Goal: Information Seeking & Learning: Learn about a topic

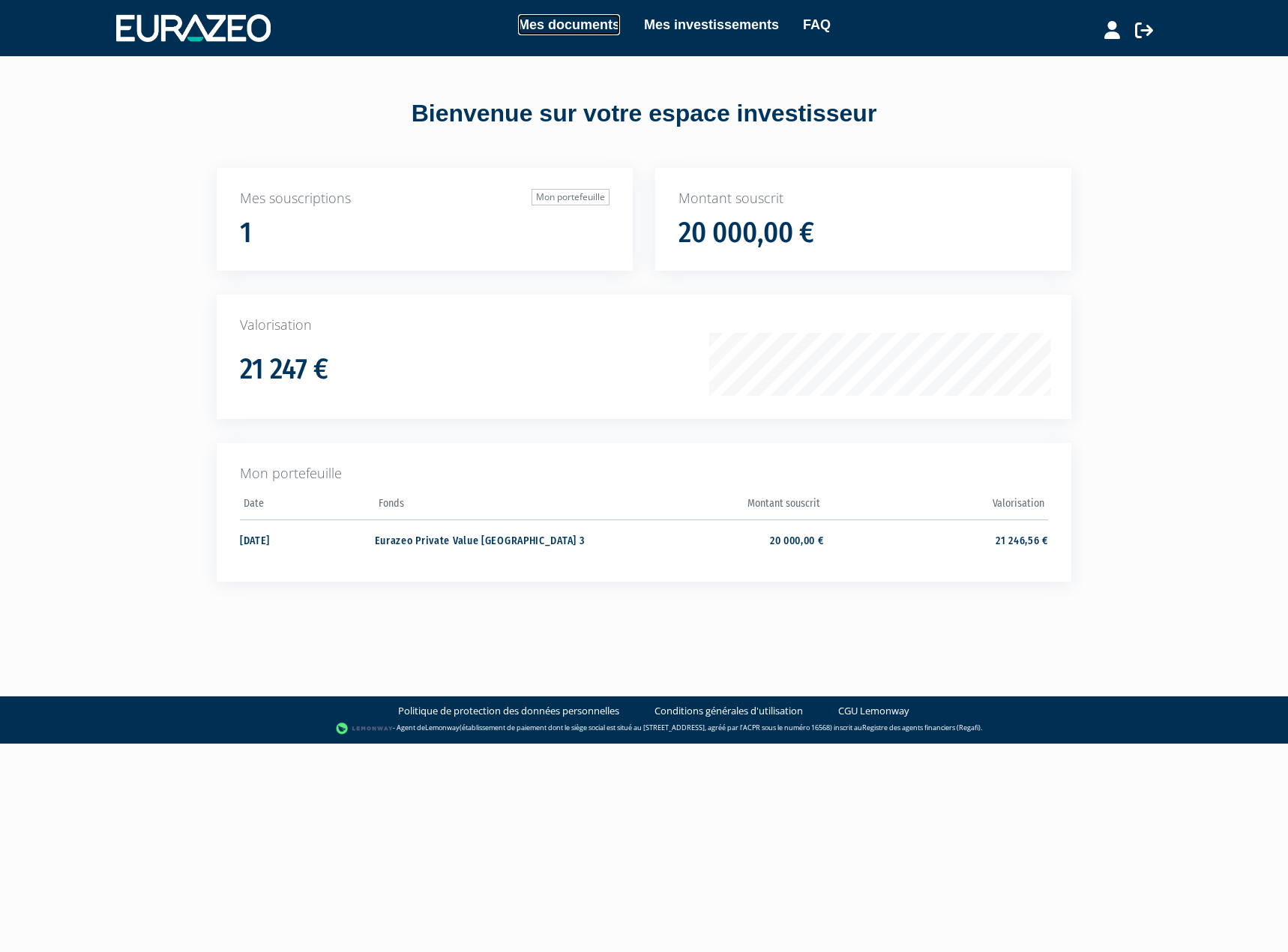
click at [556, 28] on link "Mes documents" at bounding box center [569, 24] width 102 height 21
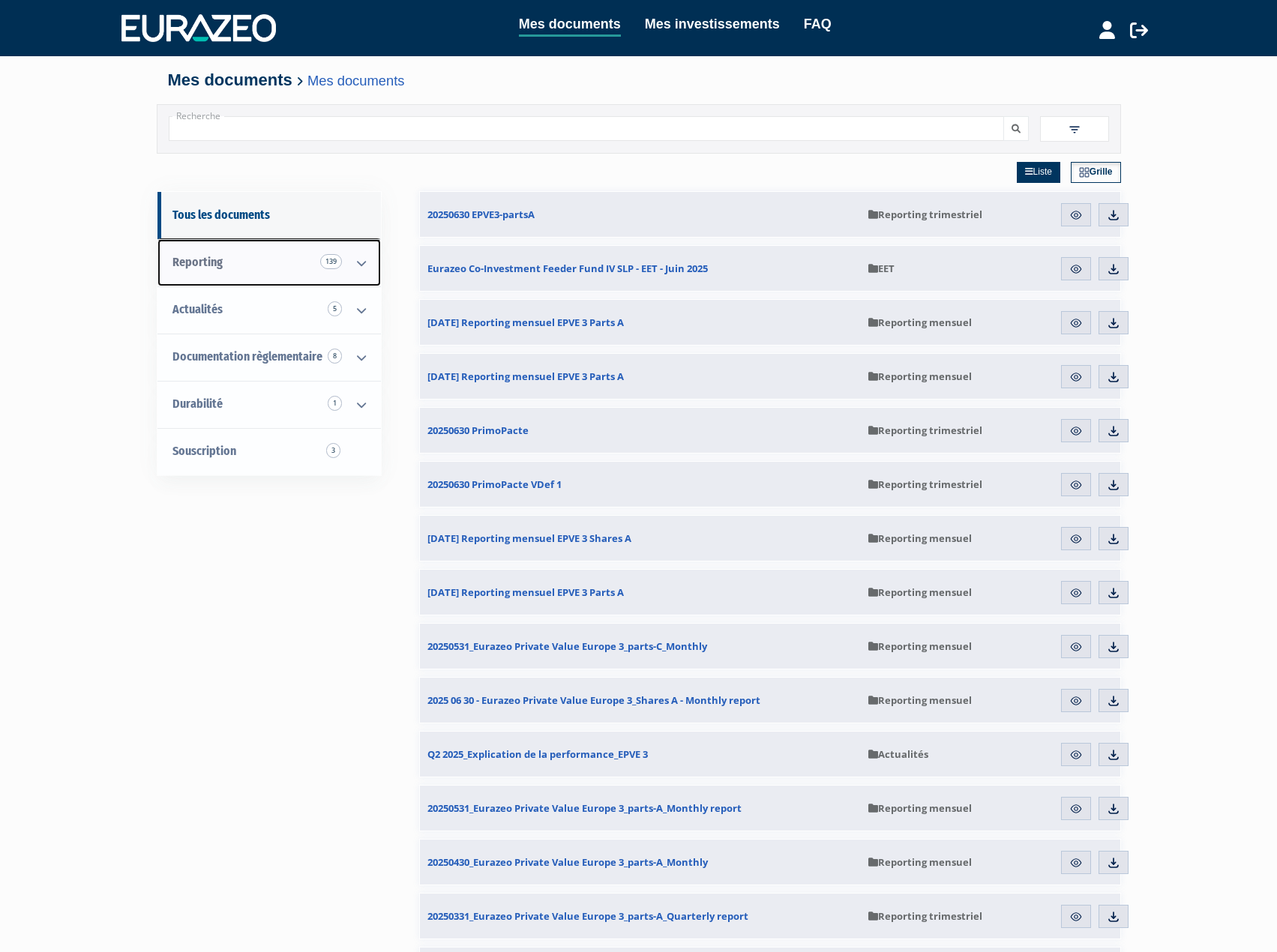
click at [364, 262] on icon at bounding box center [361, 263] width 39 height 47
click at [346, 304] on icon at bounding box center [361, 310] width 39 height 47
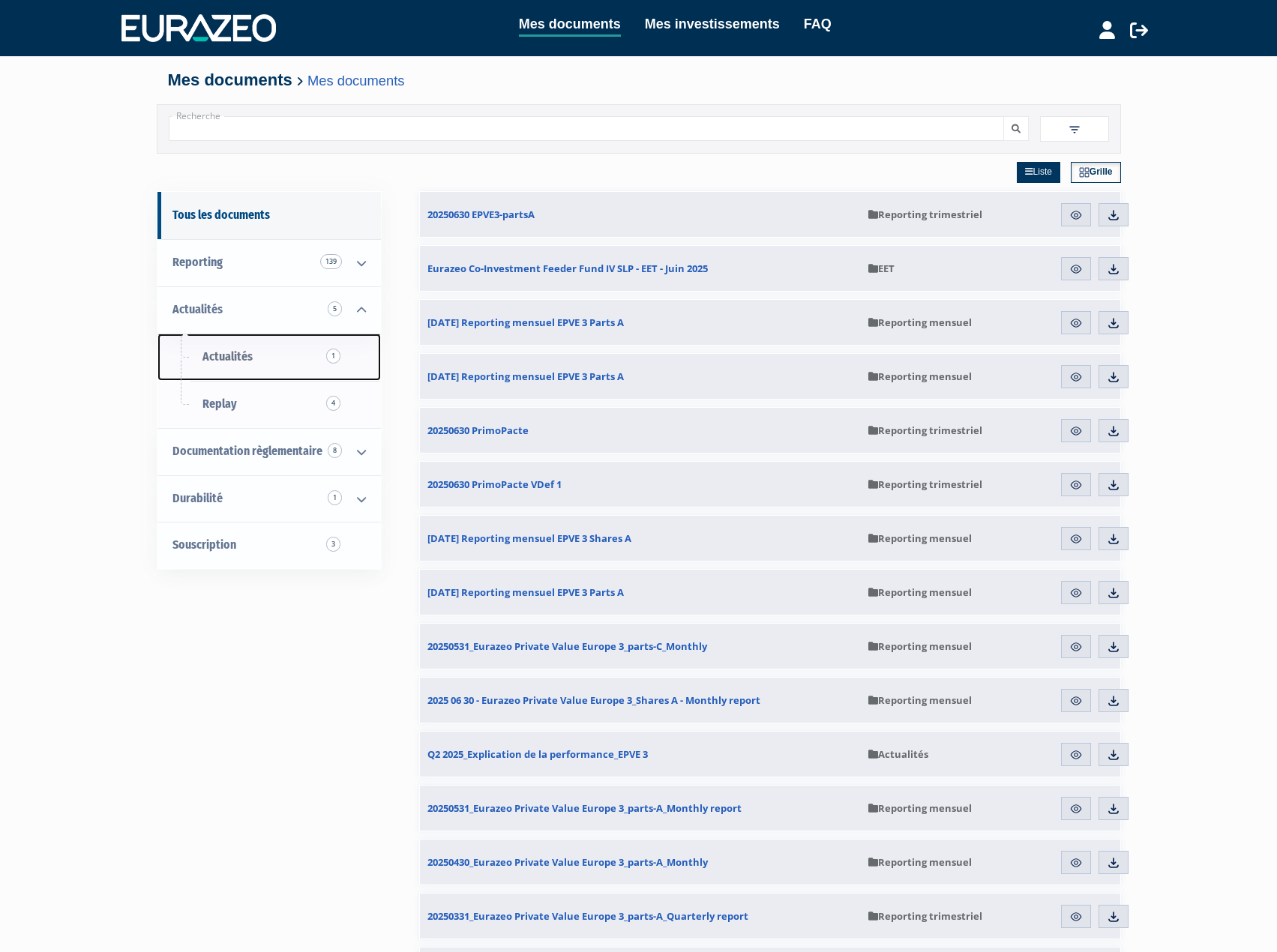
click at [257, 353] on link "Actualités 1" at bounding box center [269, 357] width 223 height 47
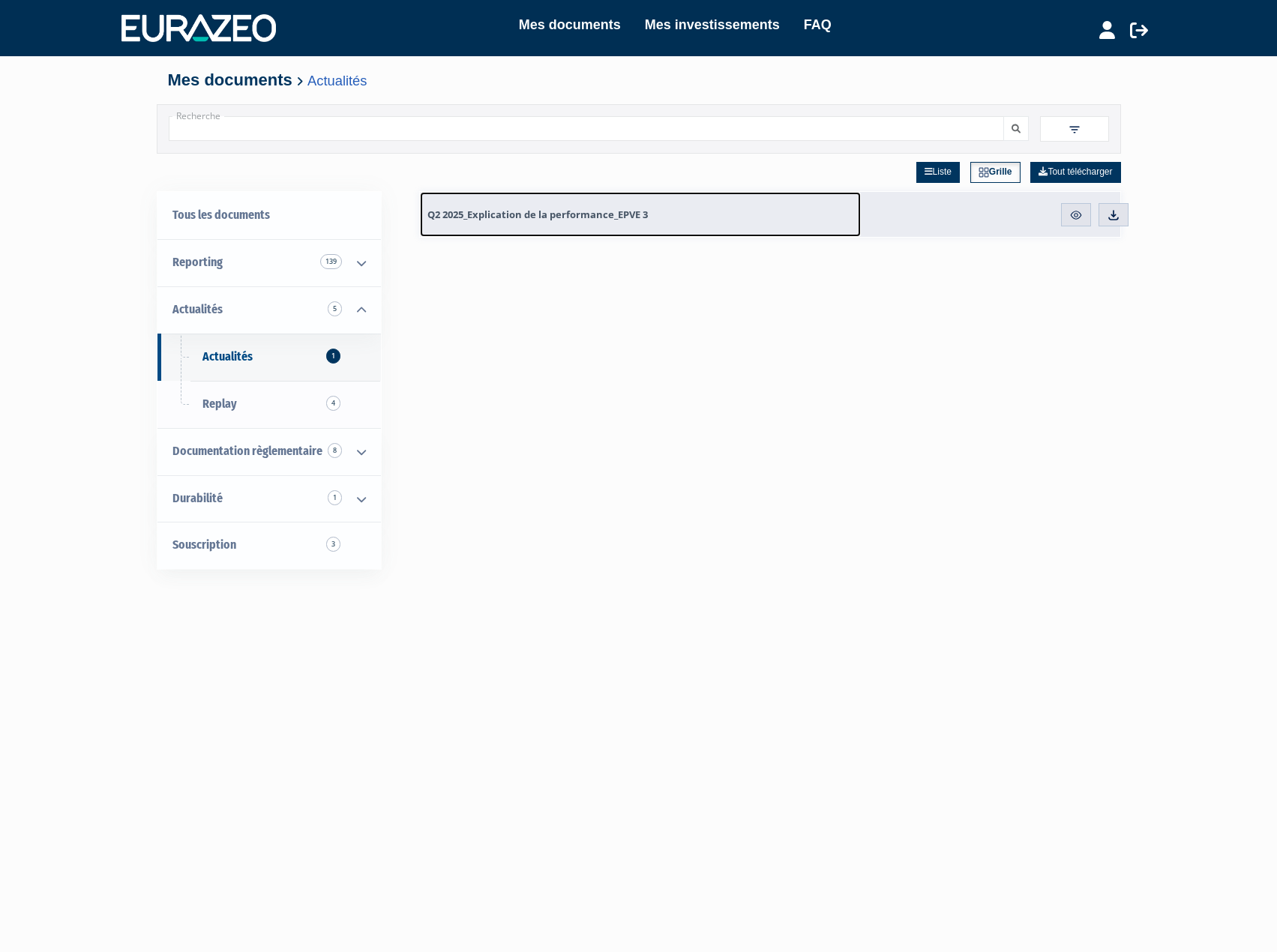
click at [554, 219] on span "Q2 2025_Explication de la performance_EPVE 3" at bounding box center [538, 215] width 220 height 14
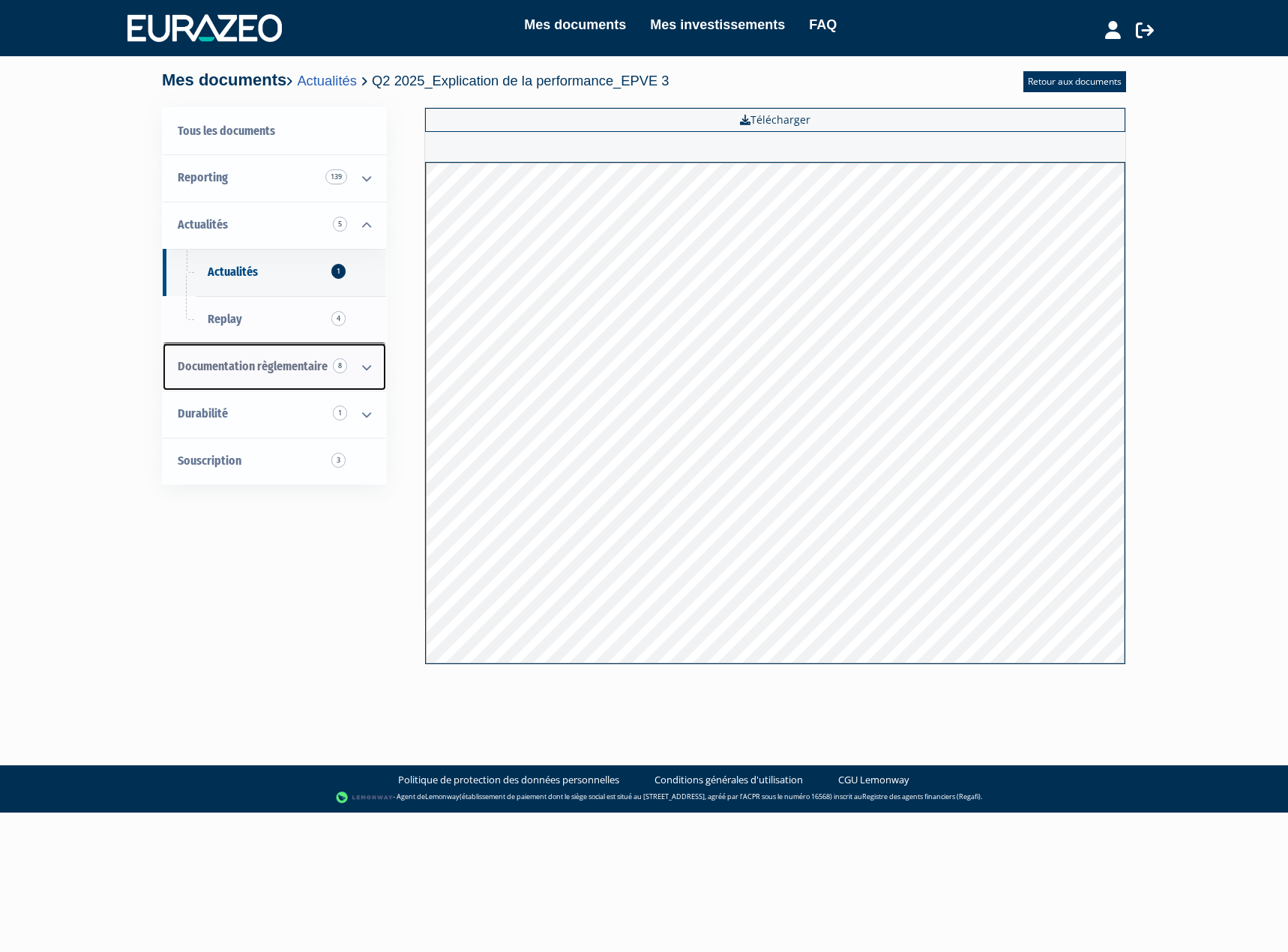
click at [376, 366] on icon at bounding box center [366, 367] width 39 height 47
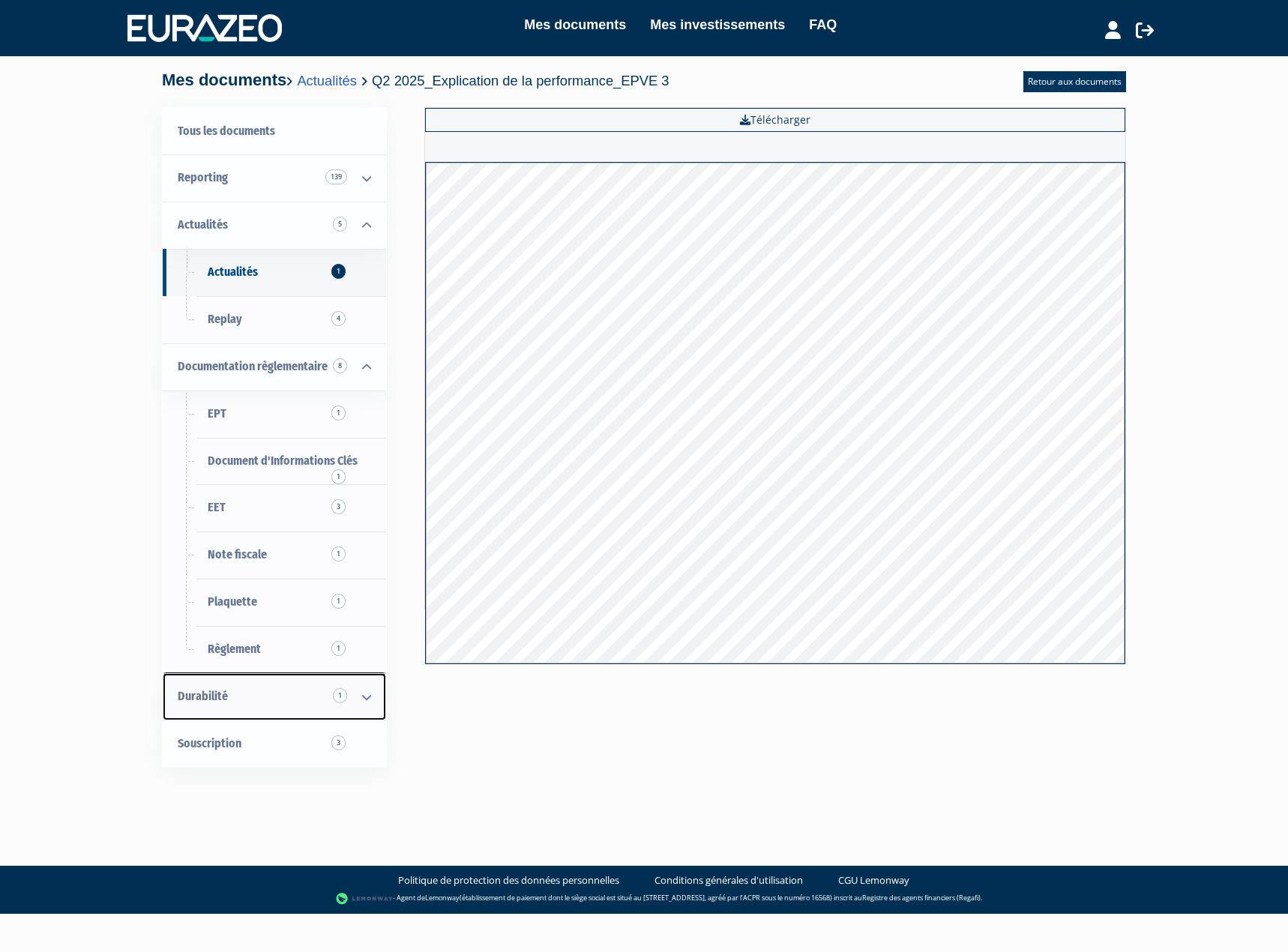
click at [351, 700] on icon at bounding box center [366, 697] width 39 height 47
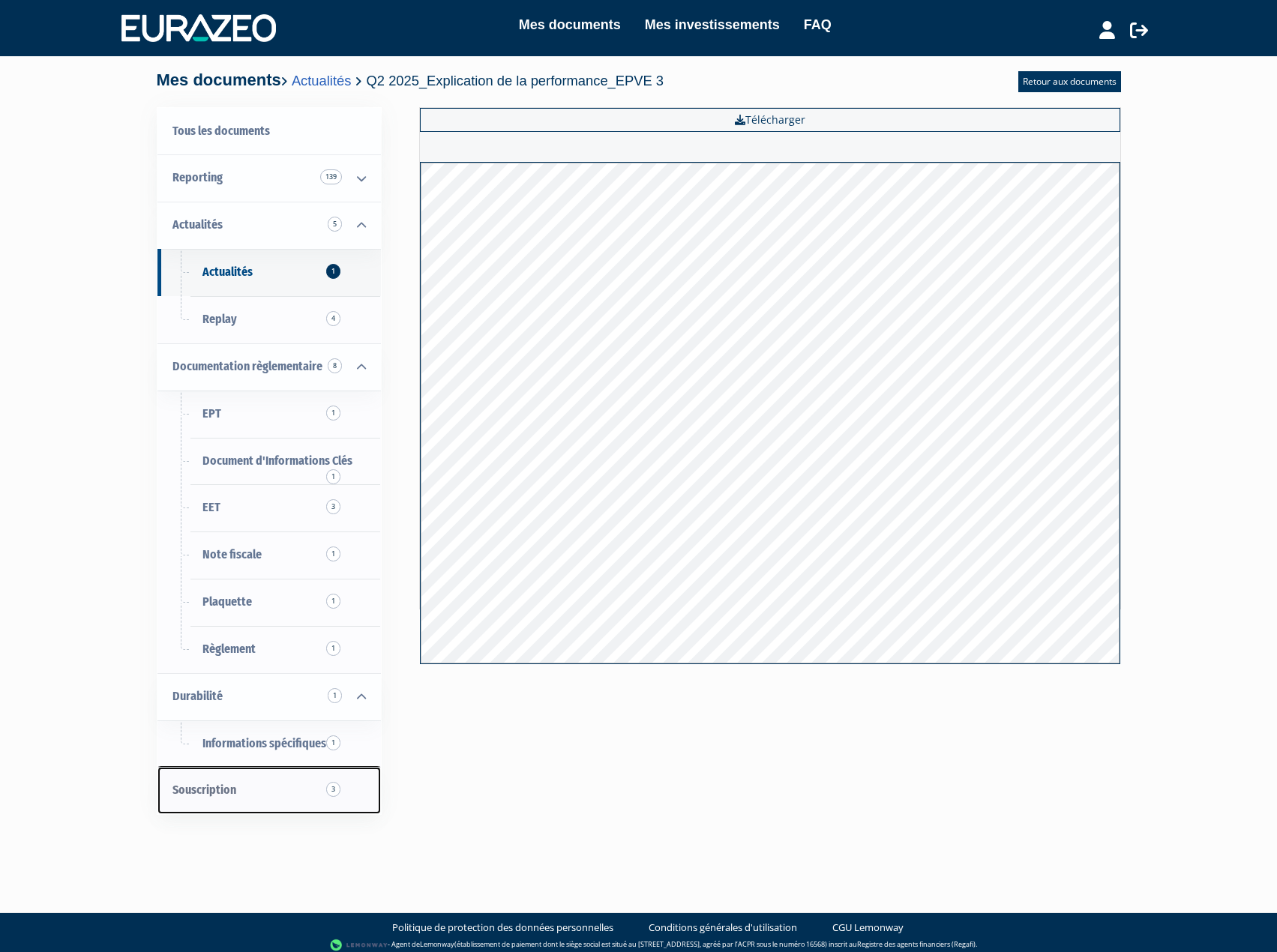
click at [333, 788] on span "3" at bounding box center [333, 790] width 15 height 15
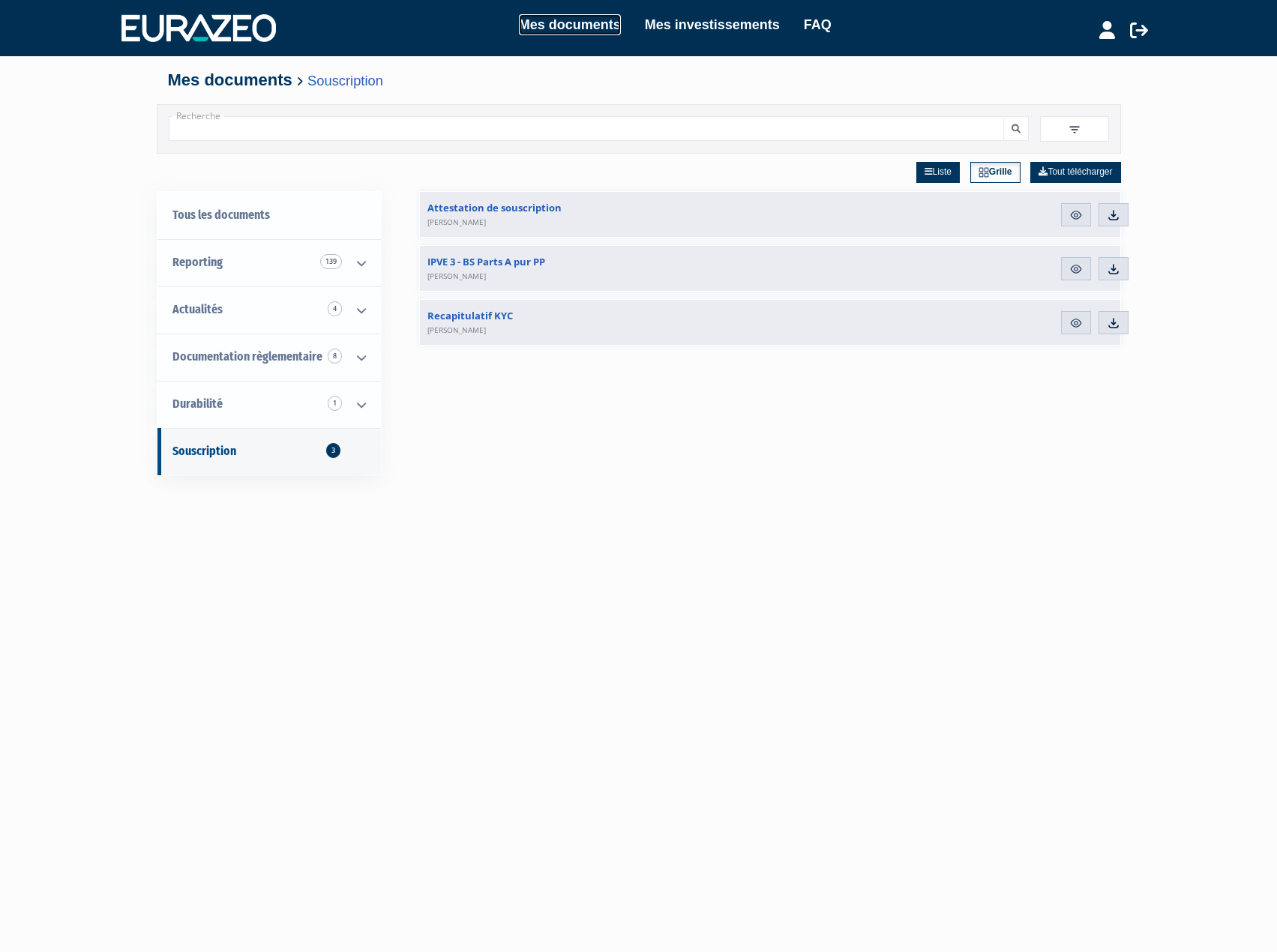
click at [566, 21] on link "Mes documents" at bounding box center [570, 24] width 102 height 21
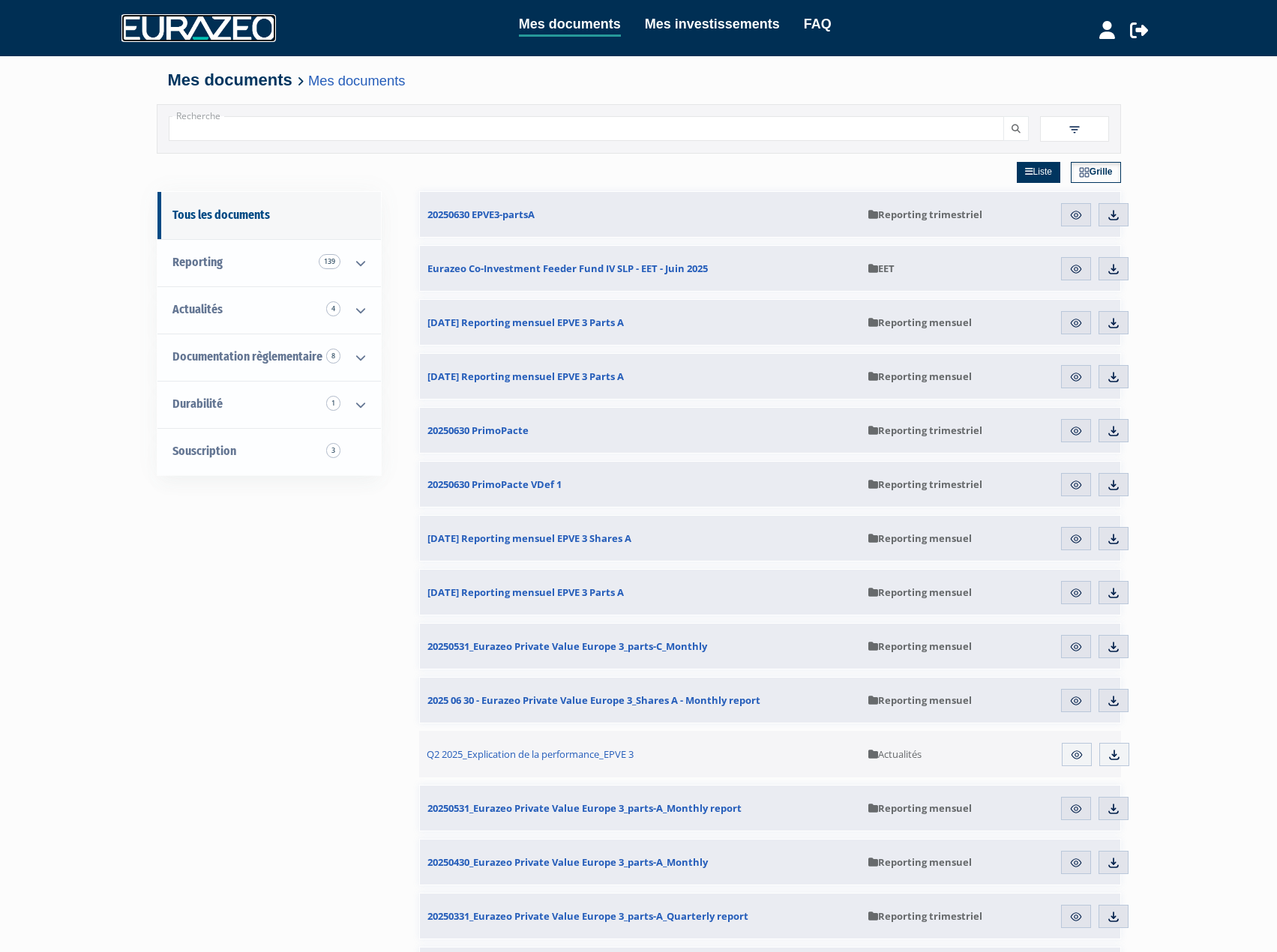
click at [257, 31] on img at bounding box center [199, 28] width 154 height 27
